Goal: Task Accomplishment & Management: Manage account settings

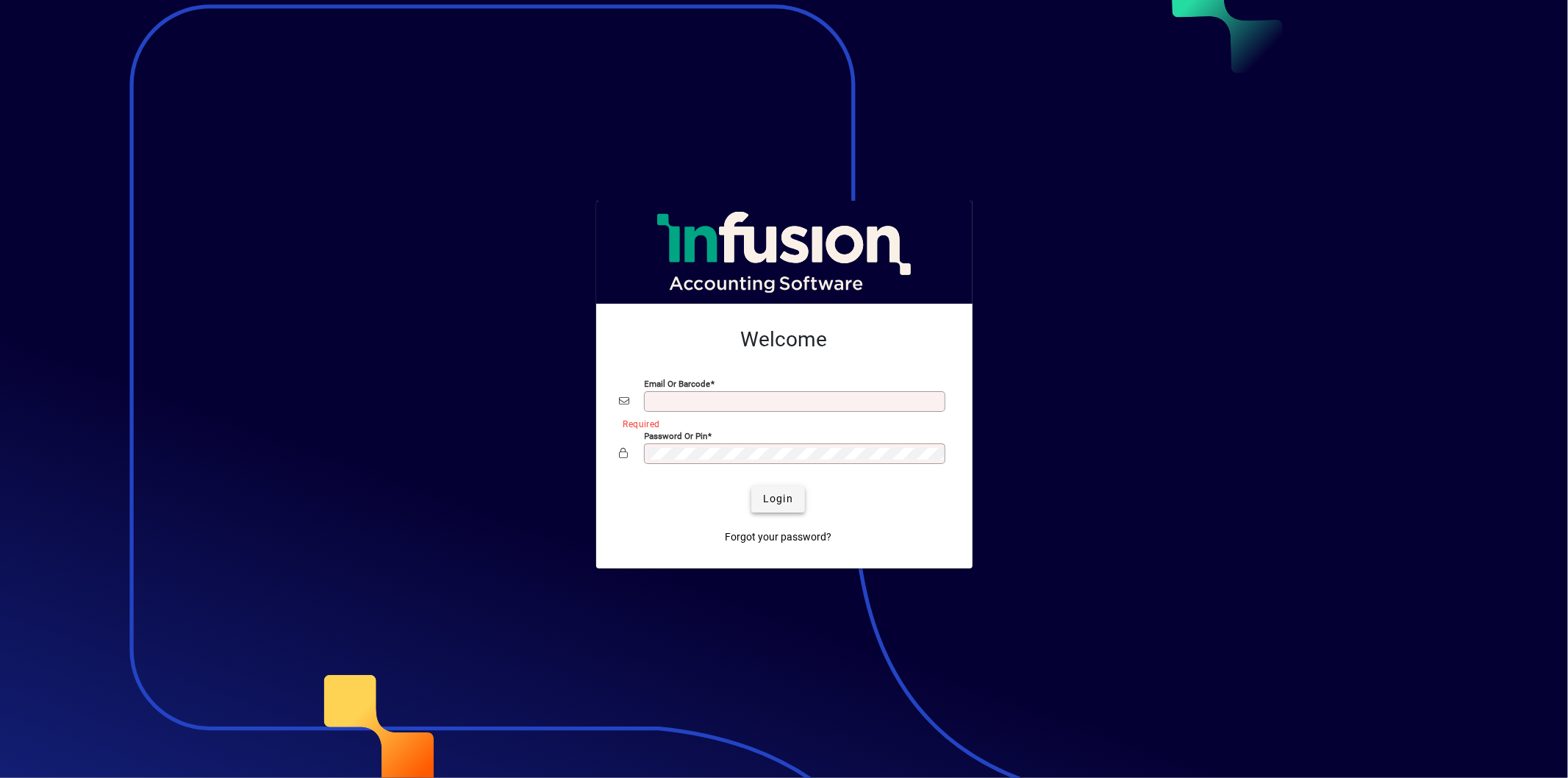
type input "**********"
click at [766, 495] on span "Login" at bounding box center [778, 499] width 31 height 15
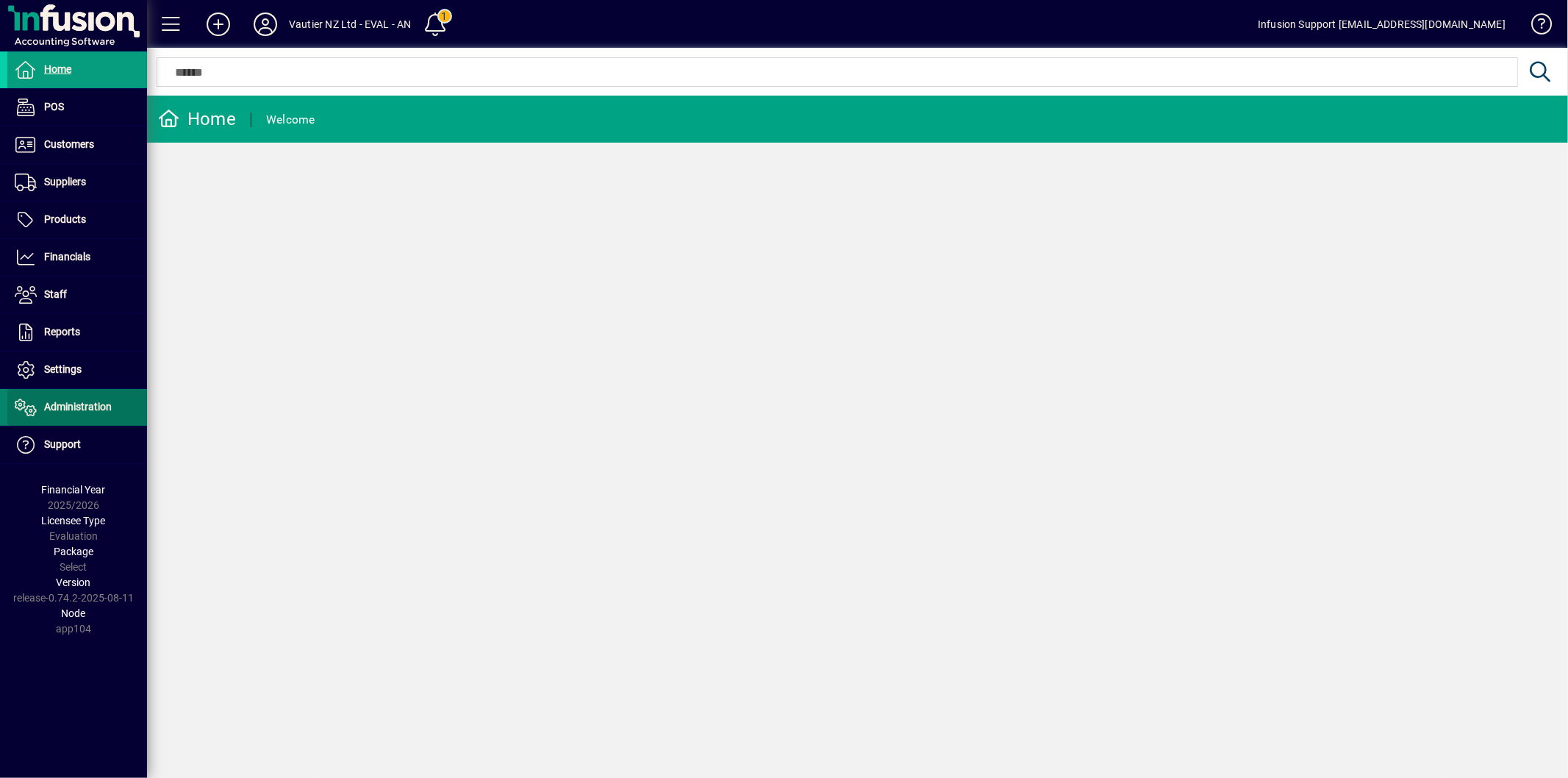
click at [97, 410] on span "Administration" at bounding box center [78, 406] width 68 height 12
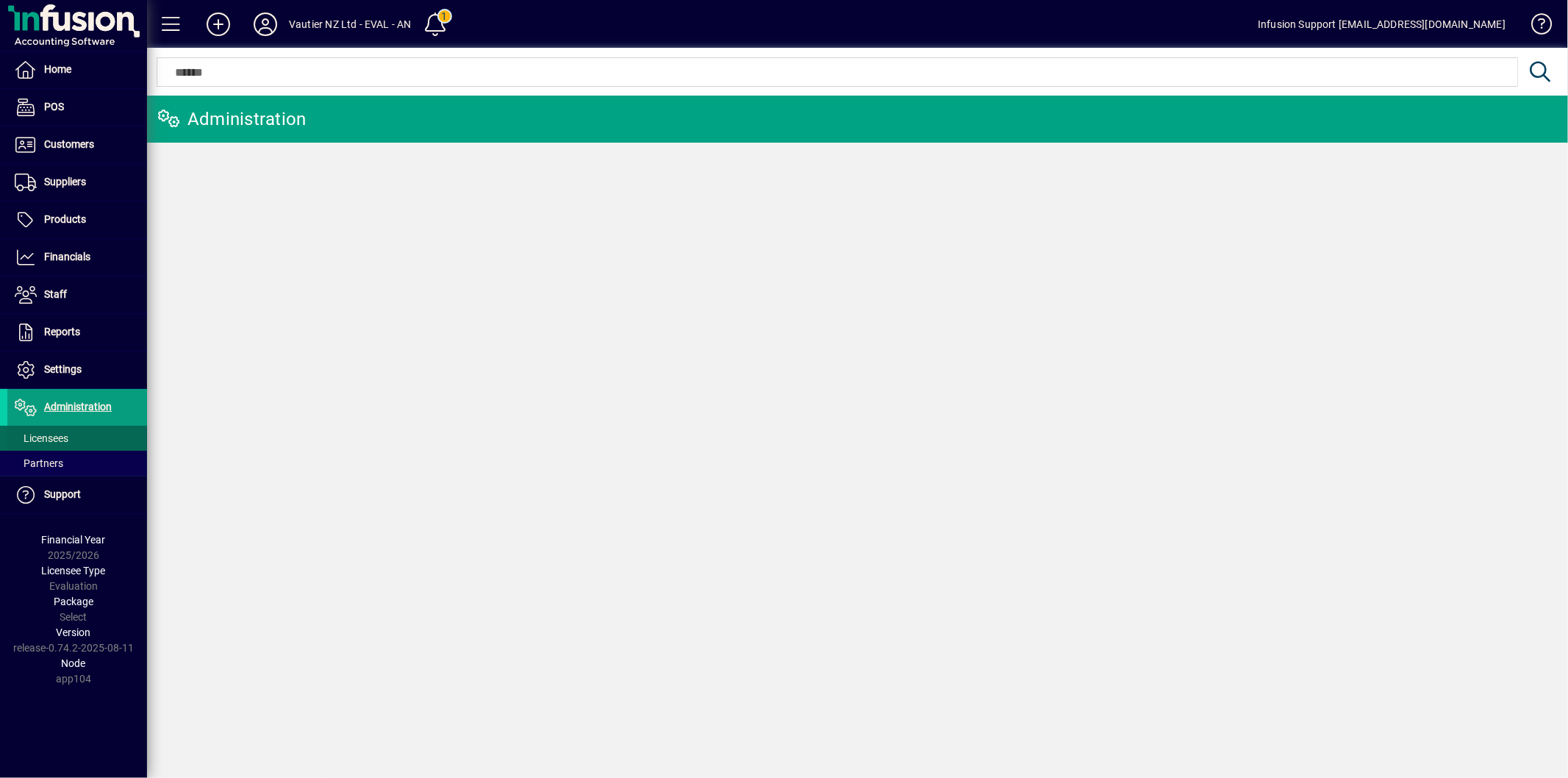
click at [92, 436] on span at bounding box center [77, 439] width 140 height 36
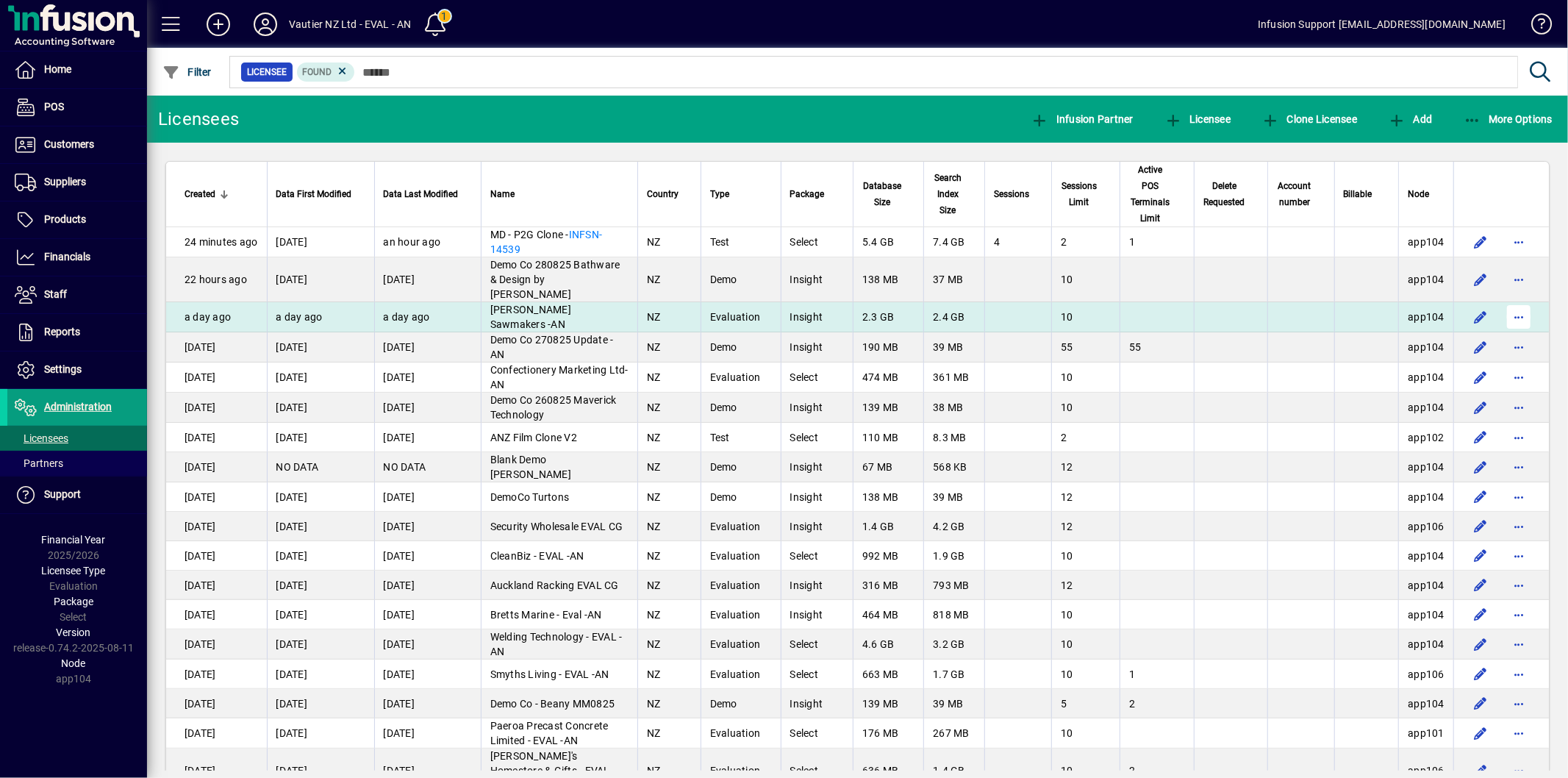
click at [1501, 304] on span "button" at bounding box center [1519, 317] width 36 height 36
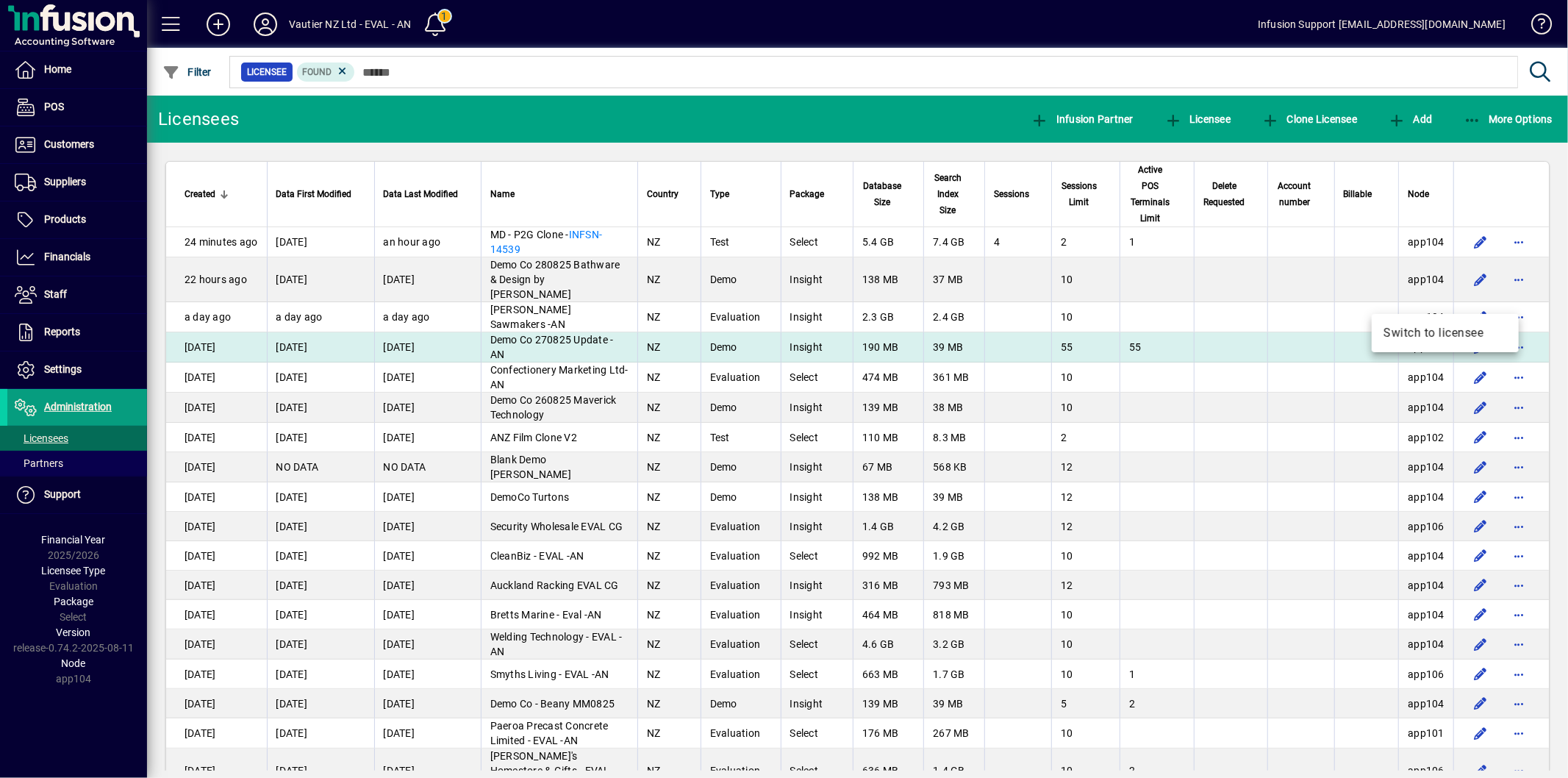
click at [1419, 337] on span "Switch to licensee" at bounding box center [1445, 333] width 124 height 18
